Goal: Communication & Community: Answer question/provide support

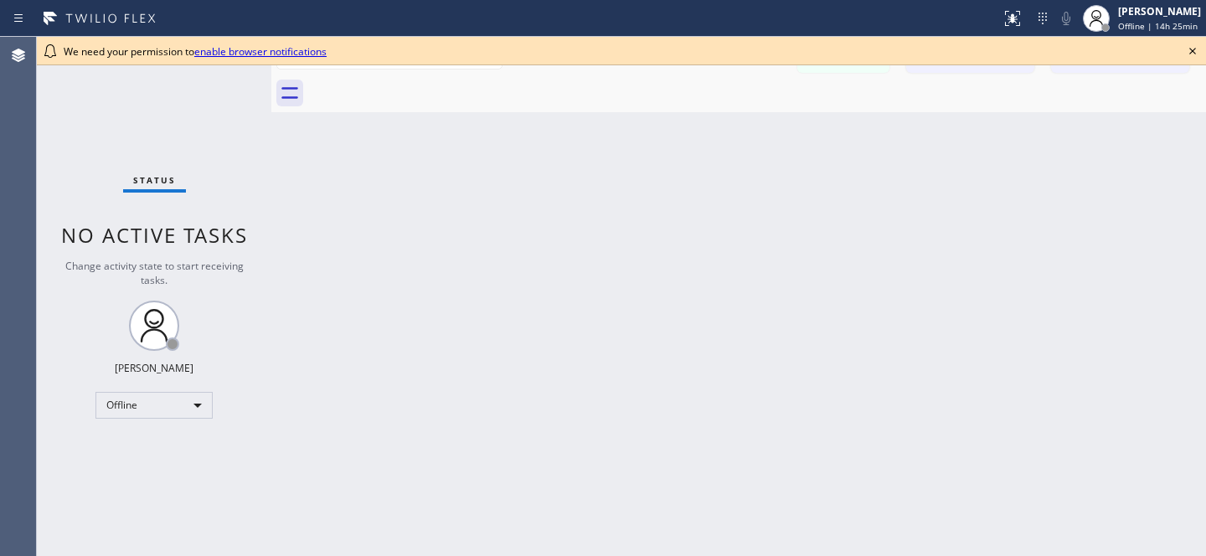
click at [1205, 44] on div "We need your permission to enable browser notifications" at bounding box center [621, 51] width 1169 height 28
click at [1200, 47] on icon at bounding box center [1192, 51] width 20 height 20
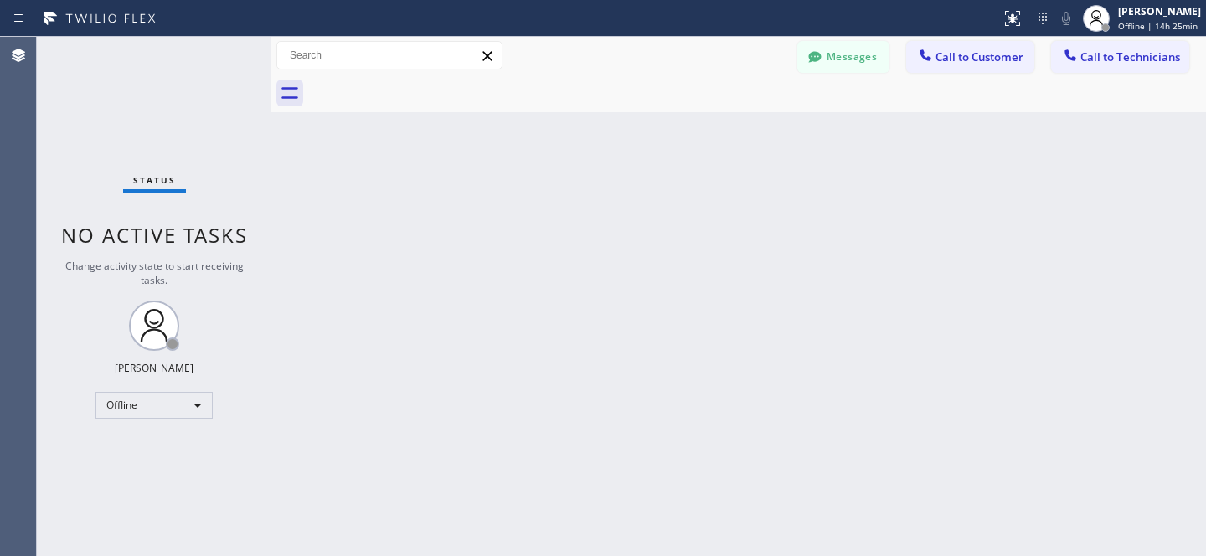
click at [836, 49] on button "Messages" at bounding box center [843, 57] width 92 height 32
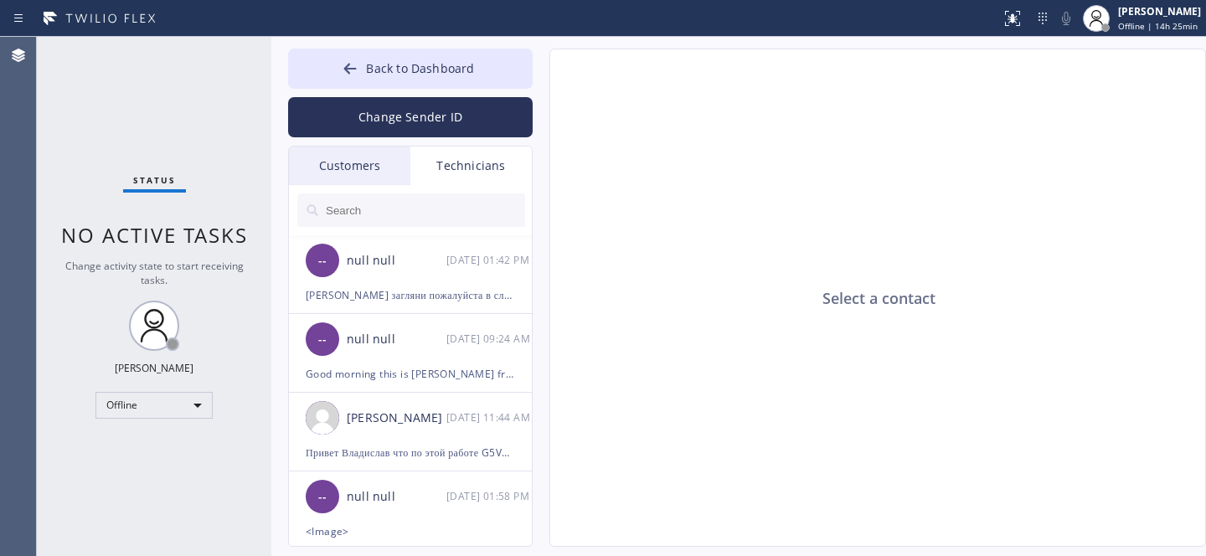
click at [346, 171] on div "Customers" at bounding box center [349, 166] width 121 height 39
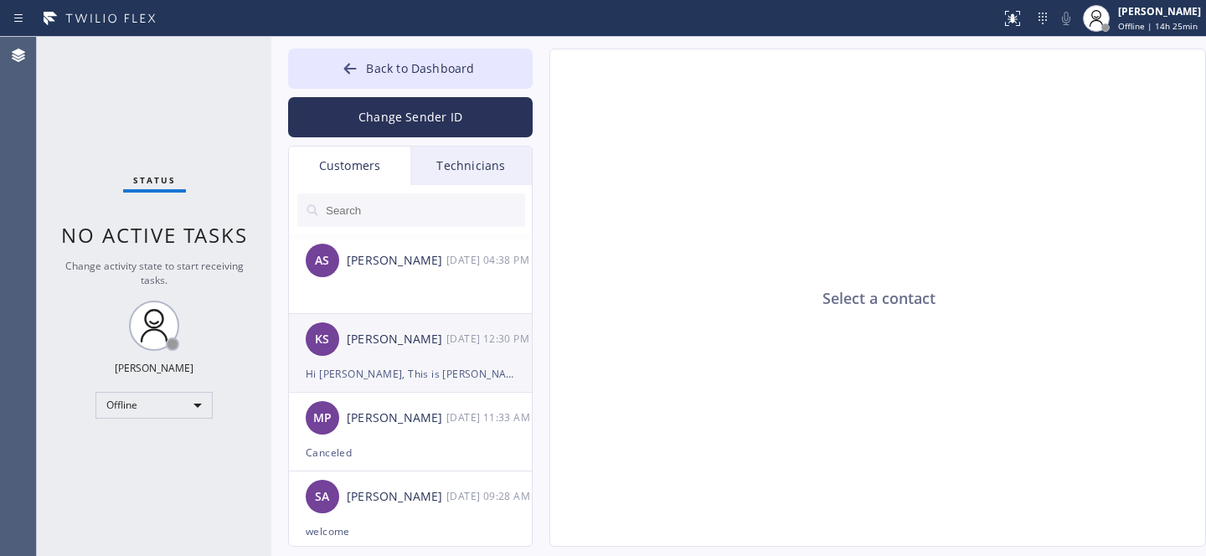
click at [378, 351] on div "KS Katherine Saltara 10/01 12:30 PM" at bounding box center [411, 339] width 244 height 50
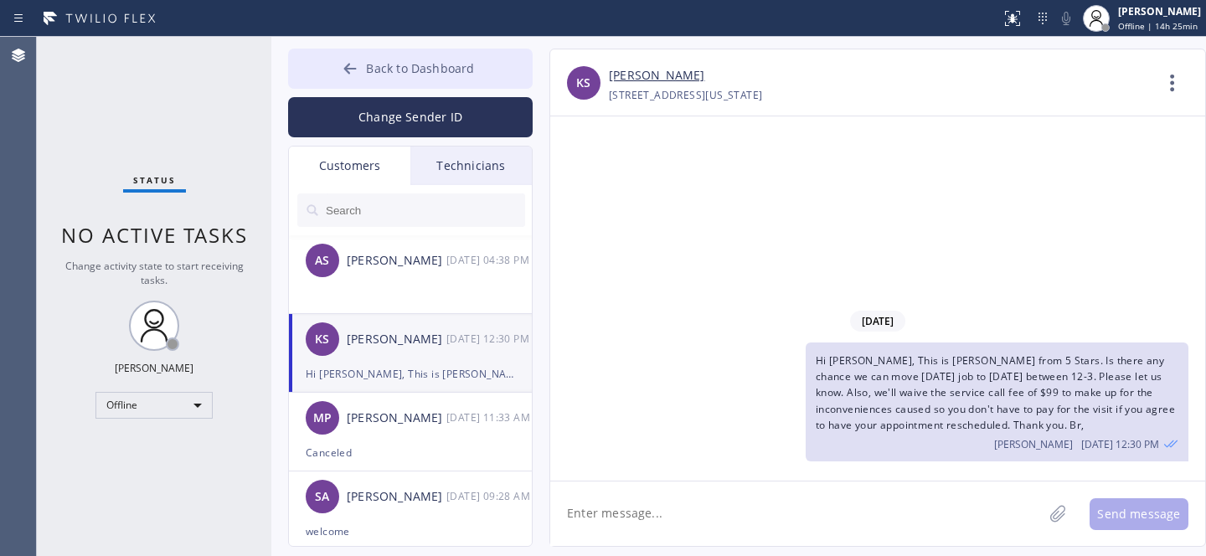
click at [357, 66] on icon at bounding box center [350, 68] width 17 height 17
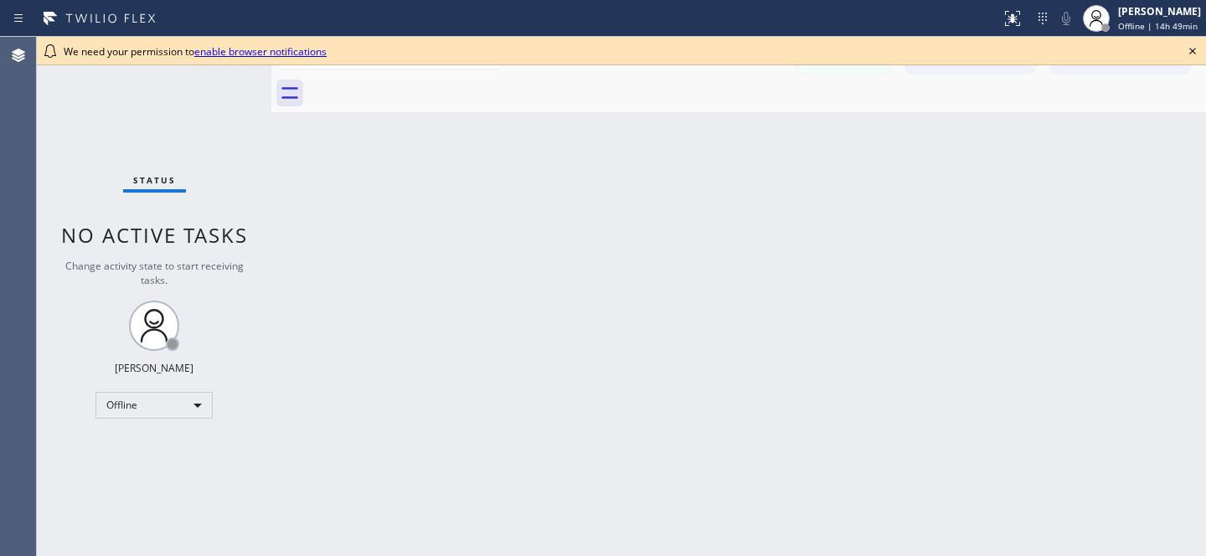
click at [1194, 50] on icon at bounding box center [1192, 51] width 20 height 20
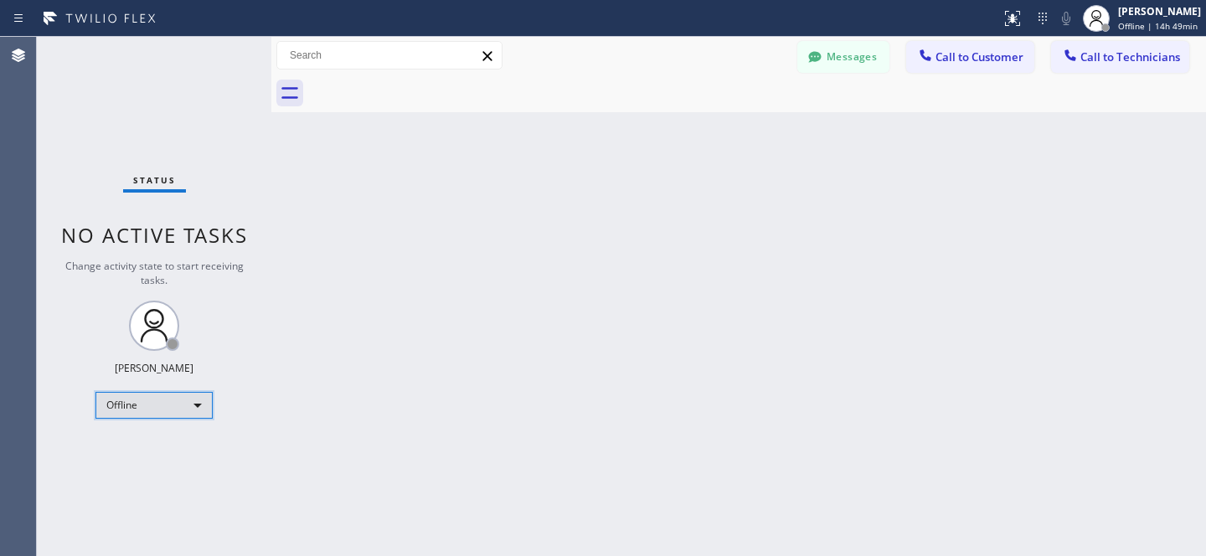
click at [135, 402] on div "Offline" at bounding box center [153, 405] width 117 height 27
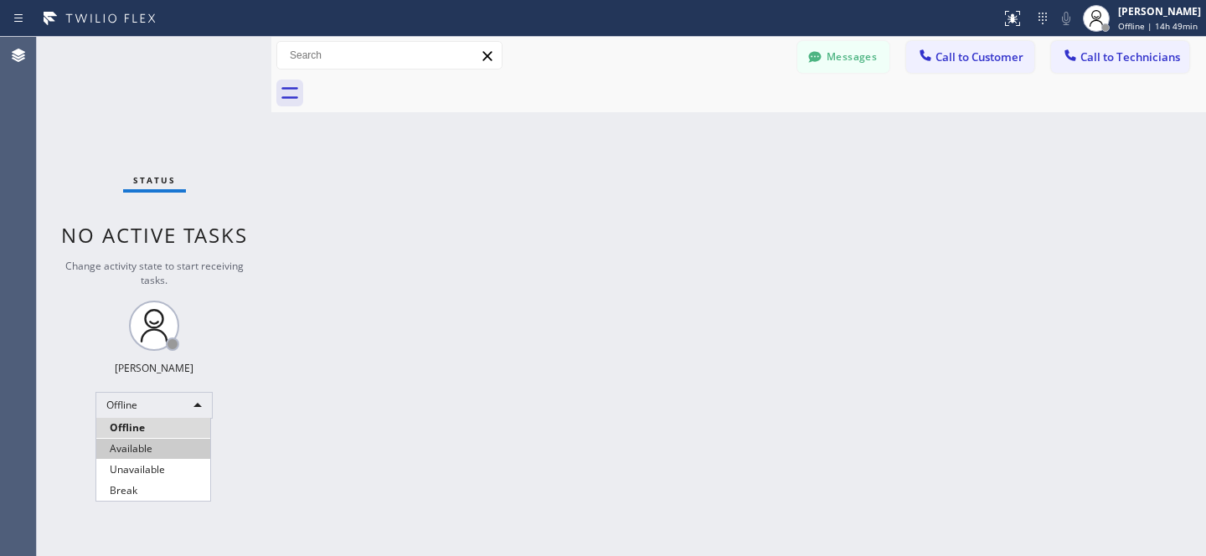
click at [152, 449] on li "Available" at bounding box center [153, 449] width 114 height 20
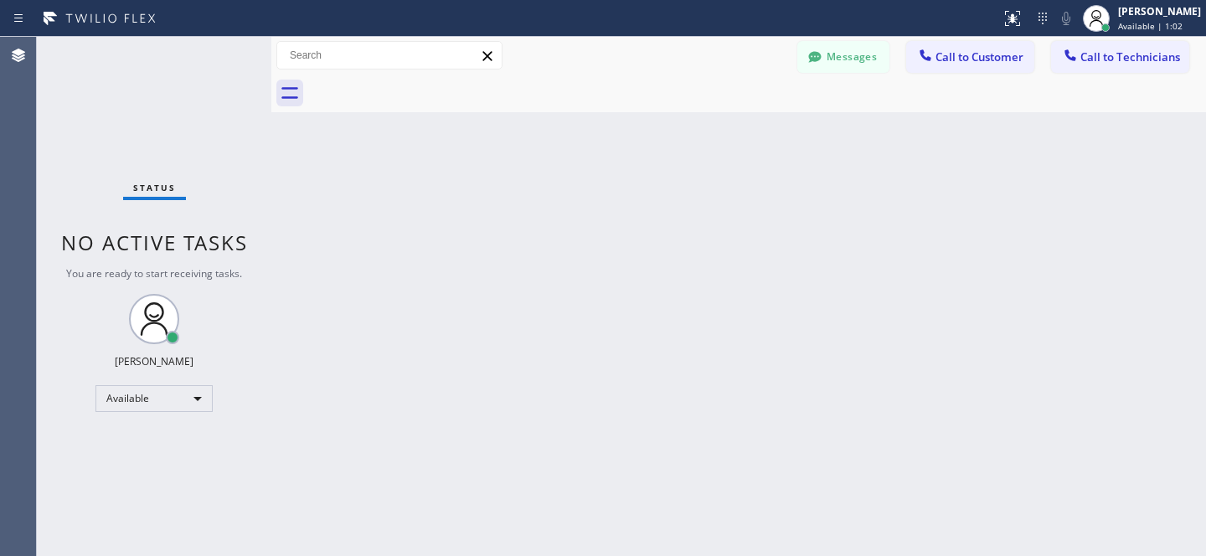
click at [979, 49] on span "Call to Customer" at bounding box center [979, 56] width 88 height 15
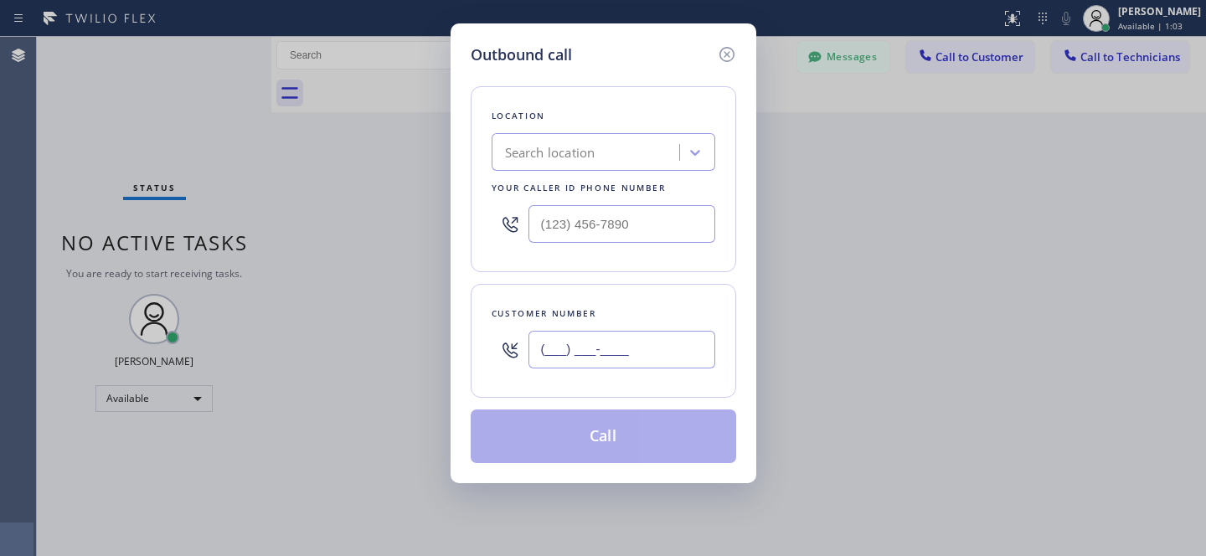
click at [615, 359] on input "(___) ___-____" at bounding box center [621, 350] width 187 height 38
paste input "626) 536-2024"
type input "[PHONE_NUMBER]"
click at [577, 154] on div "Search location" at bounding box center [550, 152] width 90 height 19
paste input "American Service Alliance West Covina"
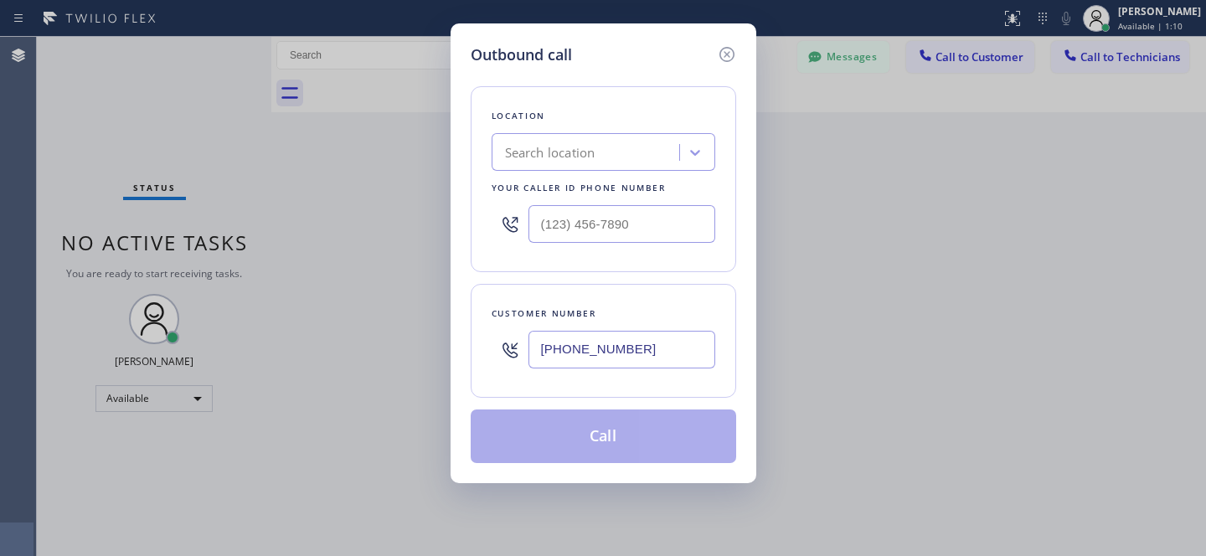
type input "American Service Alliance West Covina"
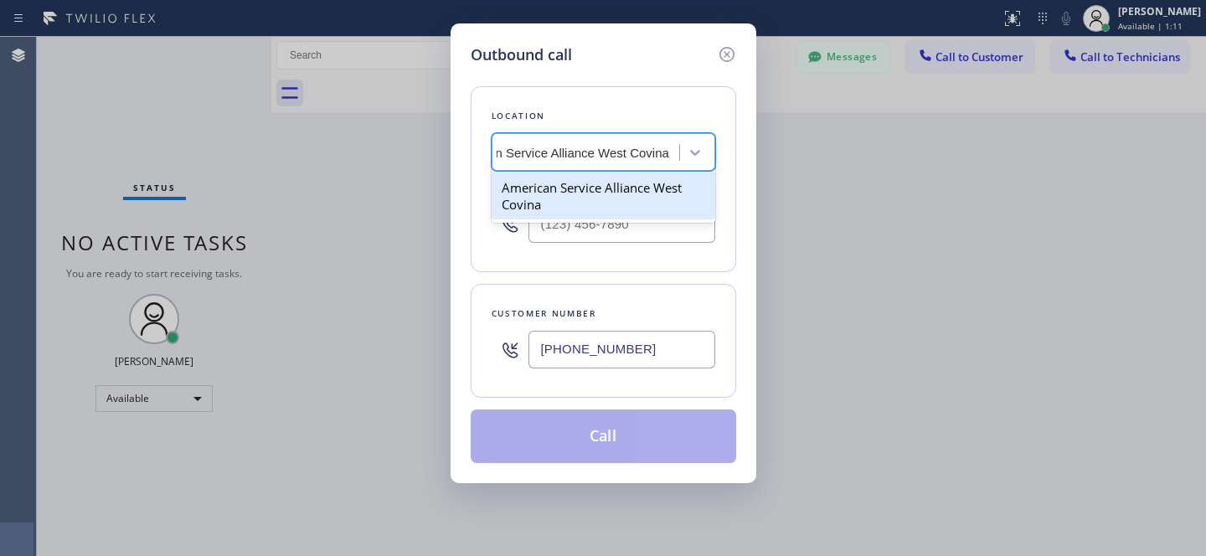
click at [576, 194] on div "American Service Alliance West Covina" at bounding box center [603, 195] width 224 height 47
type input "[PHONE_NUMBER]"
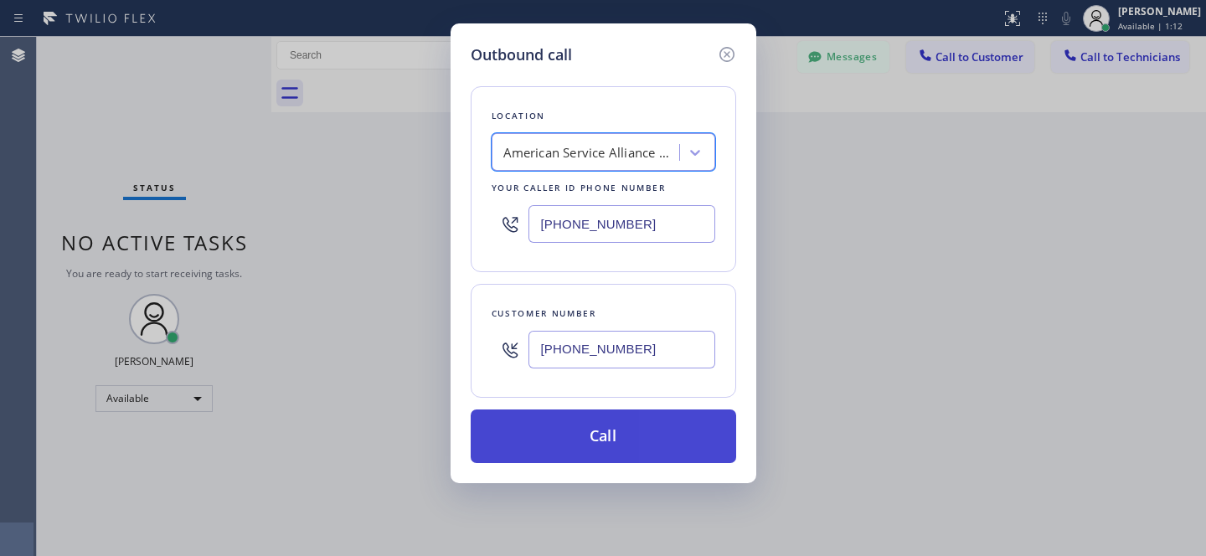
click at [656, 439] on button "Call" at bounding box center [603, 436] width 265 height 54
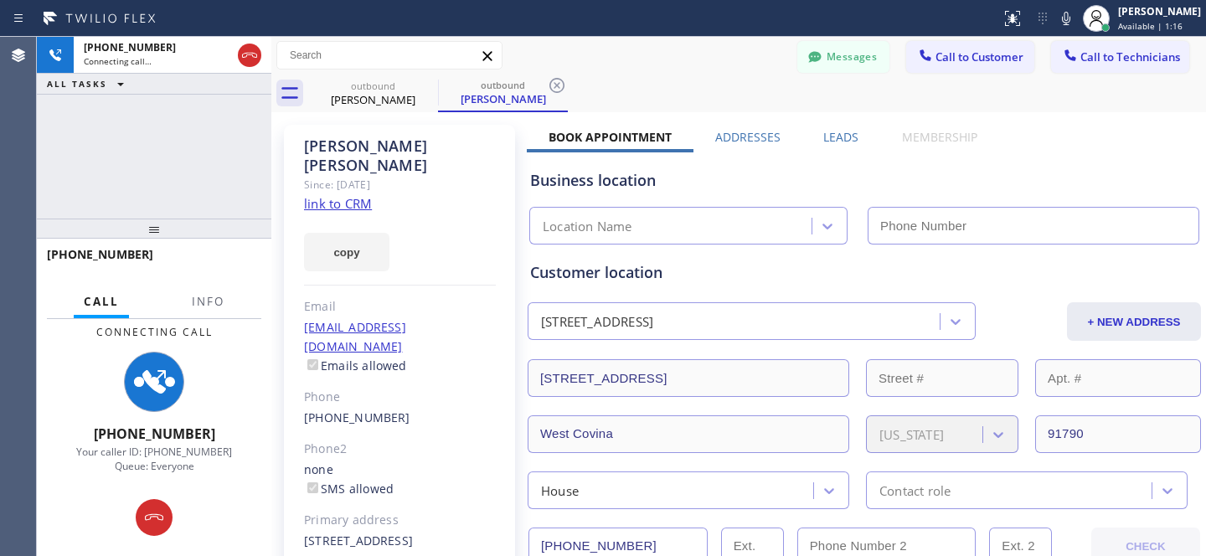
type input "[PHONE_NUMBER]"
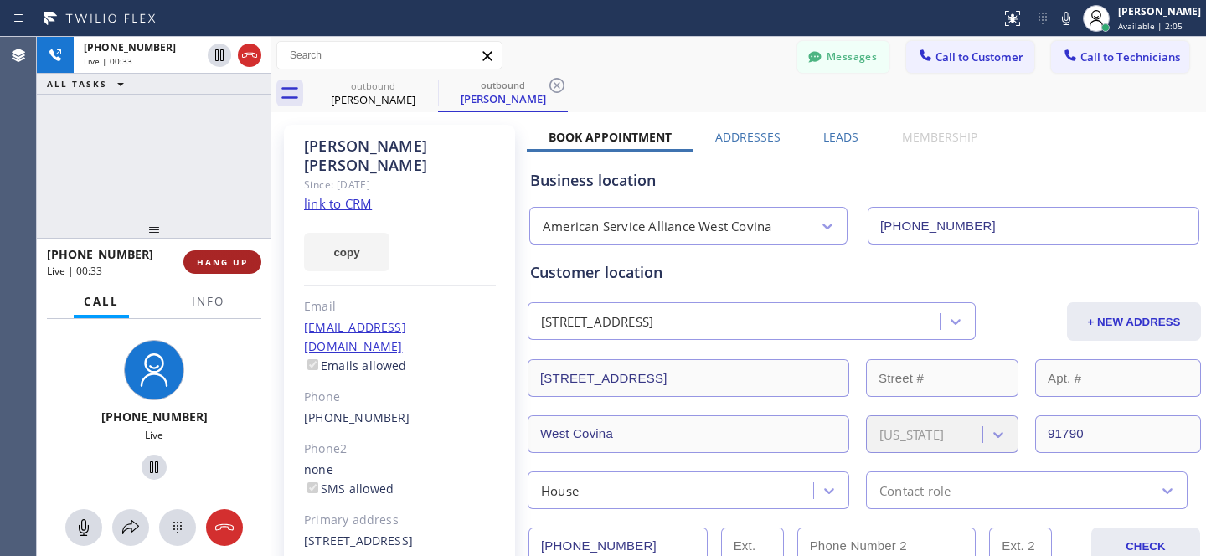
click at [232, 268] on button "HANG UP" at bounding box center [222, 261] width 78 height 23
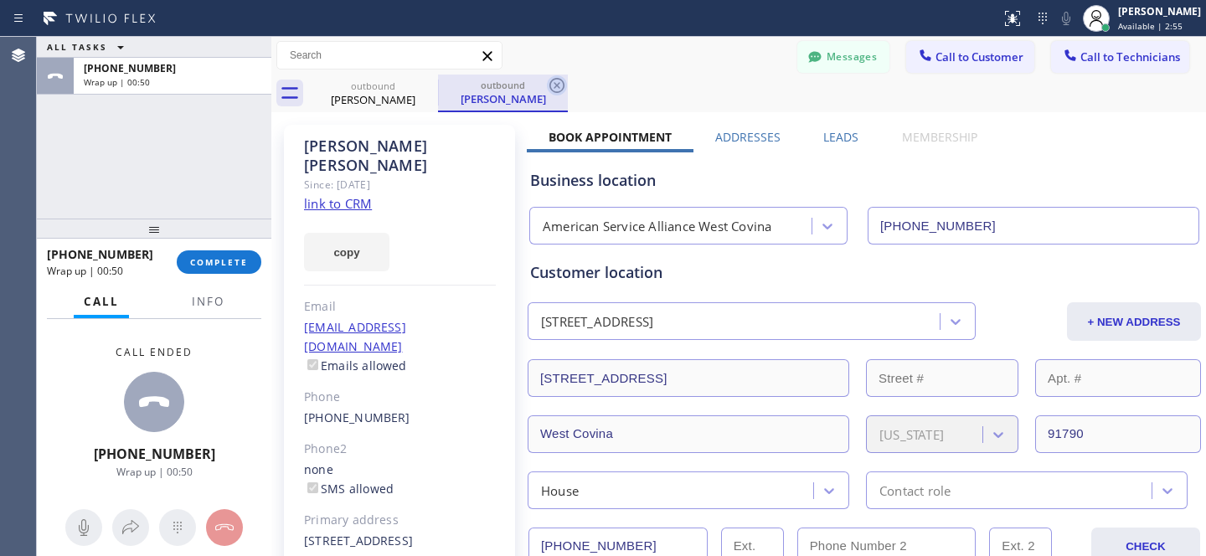
click at [554, 76] on icon at bounding box center [557, 85] width 20 height 20
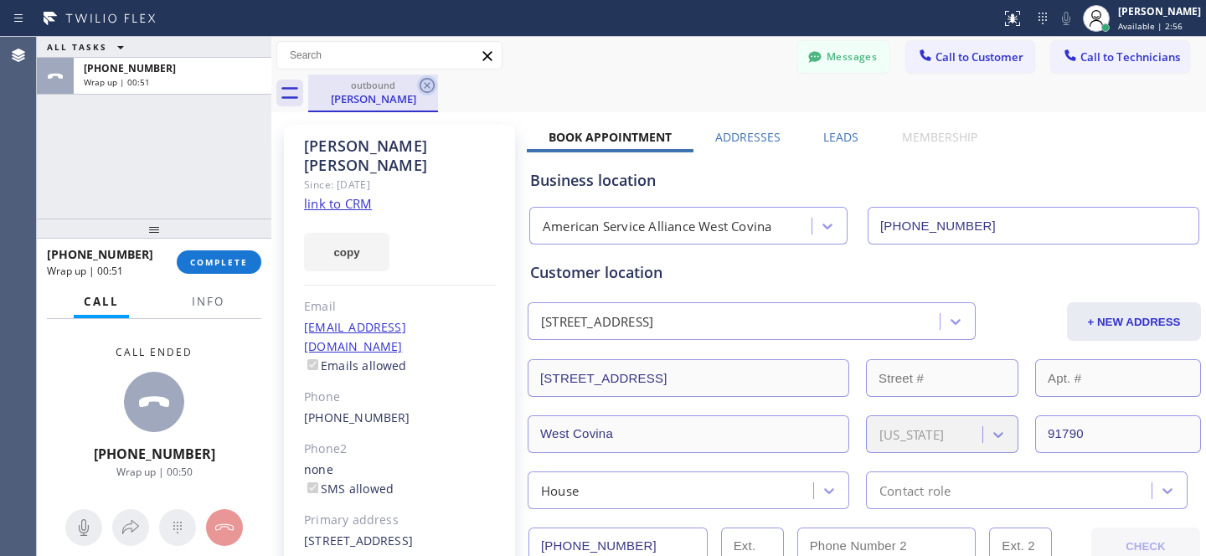
click at [424, 88] on icon at bounding box center [427, 85] width 20 height 20
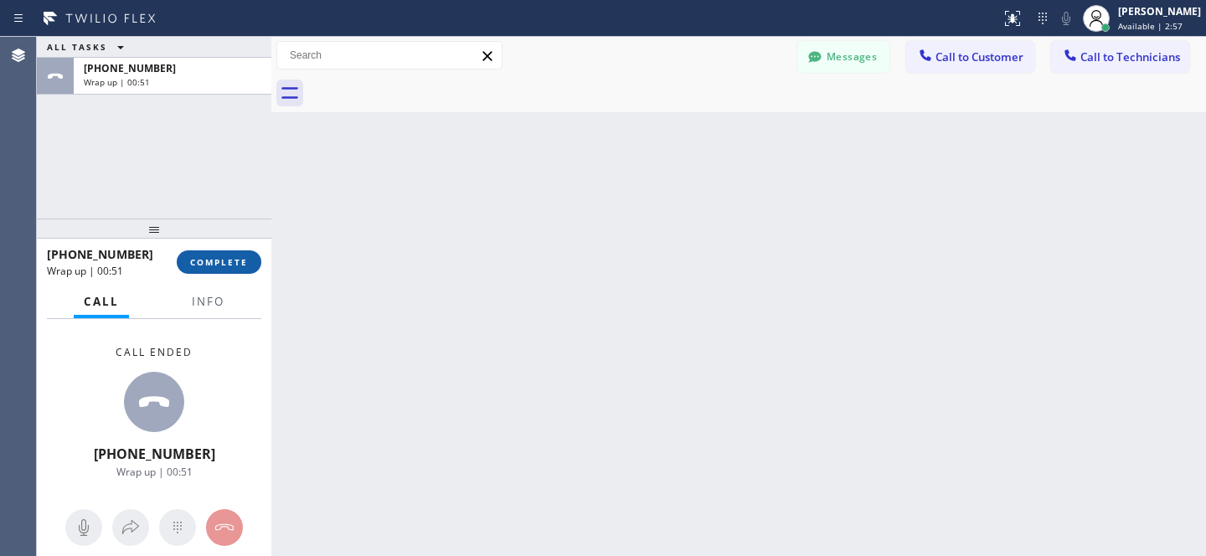
click at [225, 262] on span "COMPLETE" at bounding box center [219, 262] width 58 height 12
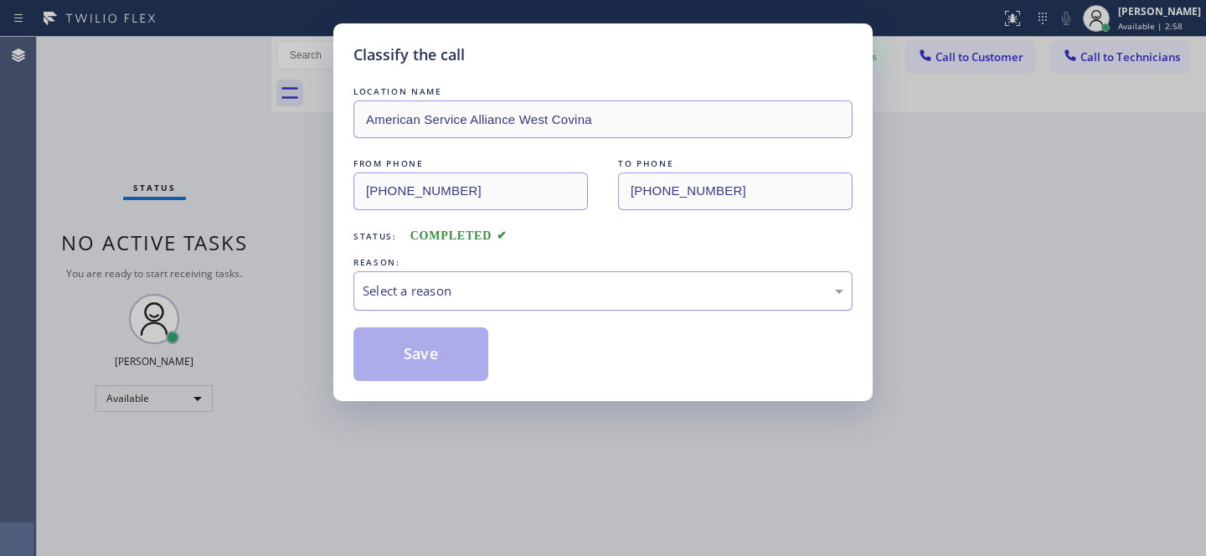
click at [446, 310] on div "Select a reason" at bounding box center [602, 290] width 499 height 39
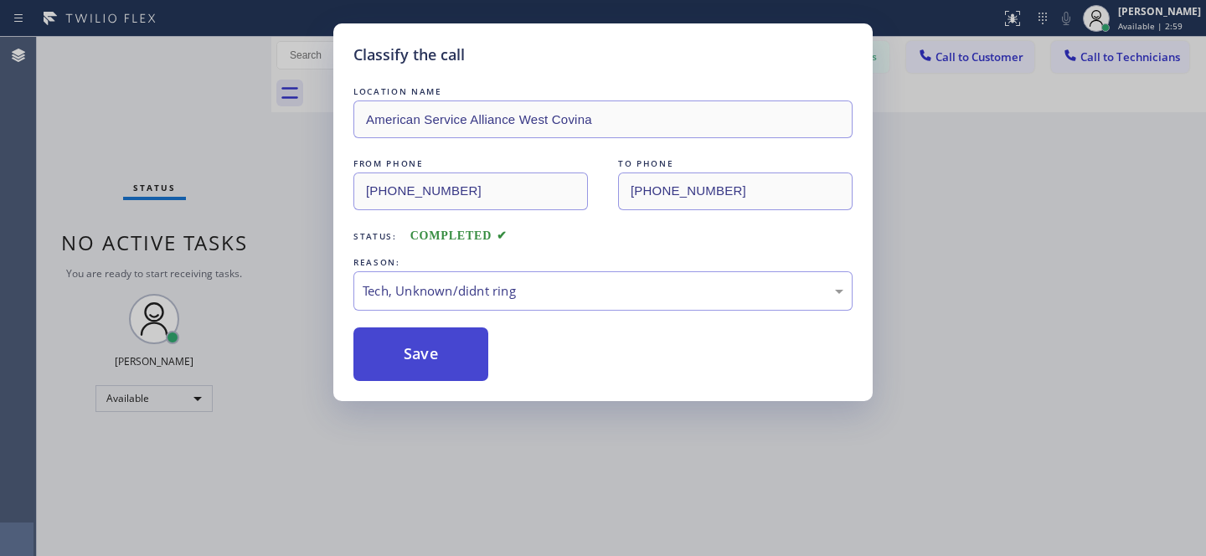
drag, startPoint x: 412, startPoint y: 358, endPoint x: 386, endPoint y: 365, distance: 26.8
click at [411, 359] on button "Save" at bounding box center [420, 354] width 135 height 54
click at [156, 399] on div "Classify the call LOCATION NAME American Service Alliance West Covina FROM PHON…" at bounding box center [603, 278] width 1206 height 556
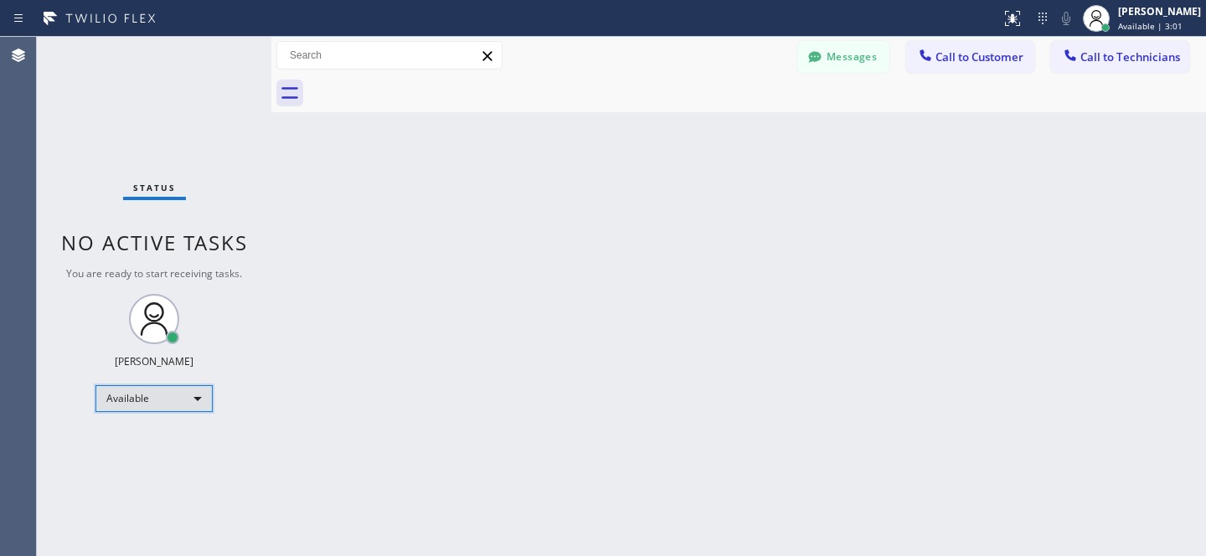
click at [151, 394] on div "Available" at bounding box center [153, 398] width 117 height 27
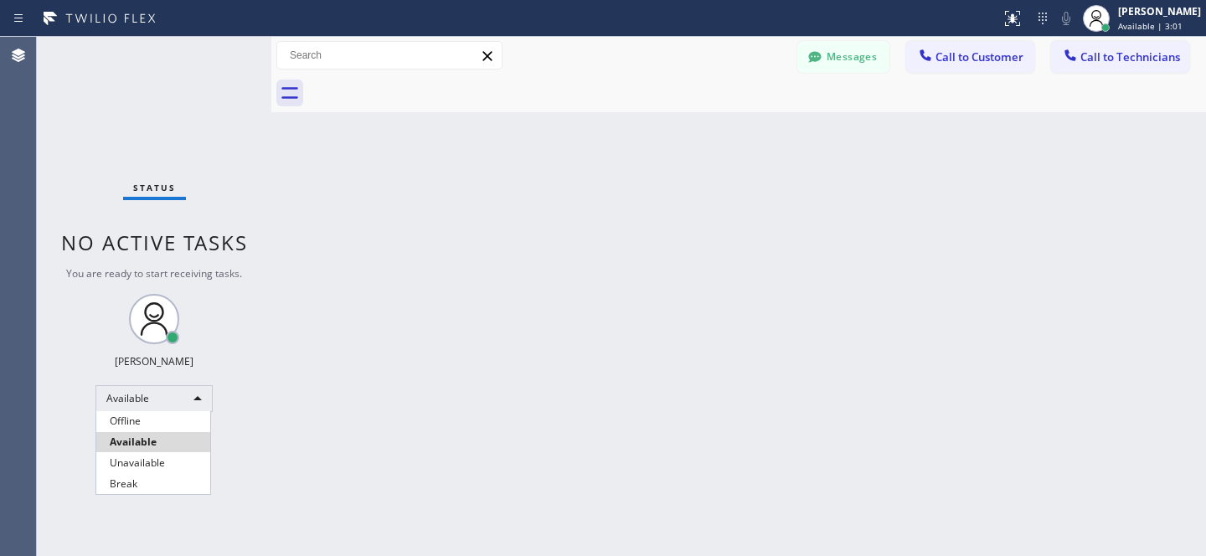
drag, startPoint x: 145, startPoint y: 414, endPoint x: 210, endPoint y: 376, distance: 75.8
click at [146, 414] on li "Offline" at bounding box center [153, 421] width 114 height 20
